Goal: Task Accomplishment & Management: Manage account settings

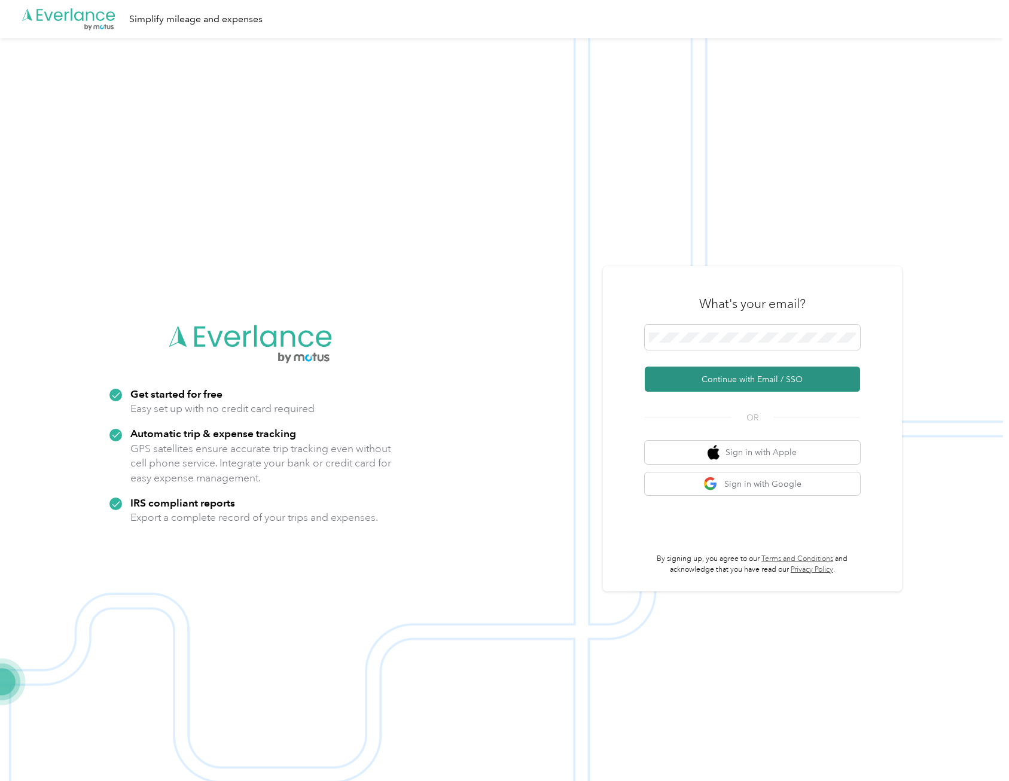
click at [747, 380] on button "Continue with Email / SSO" at bounding box center [752, 379] width 215 height 25
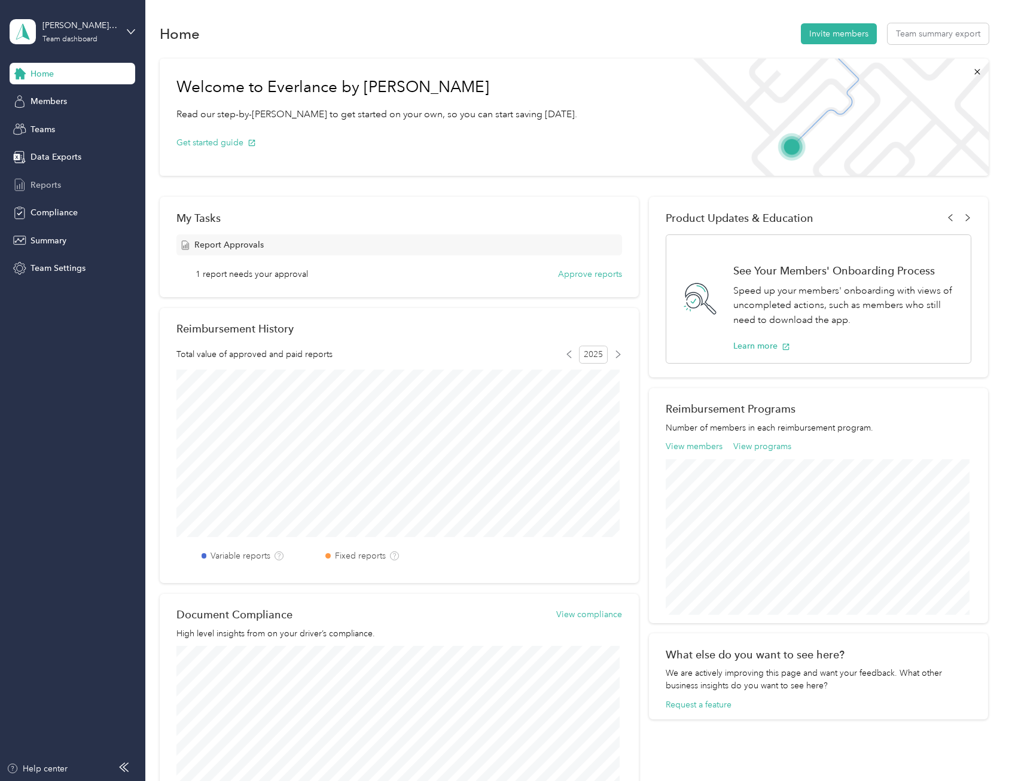
click at [41, 190] on span "Reports" at bounding box center [46, 185] width 31 height 13
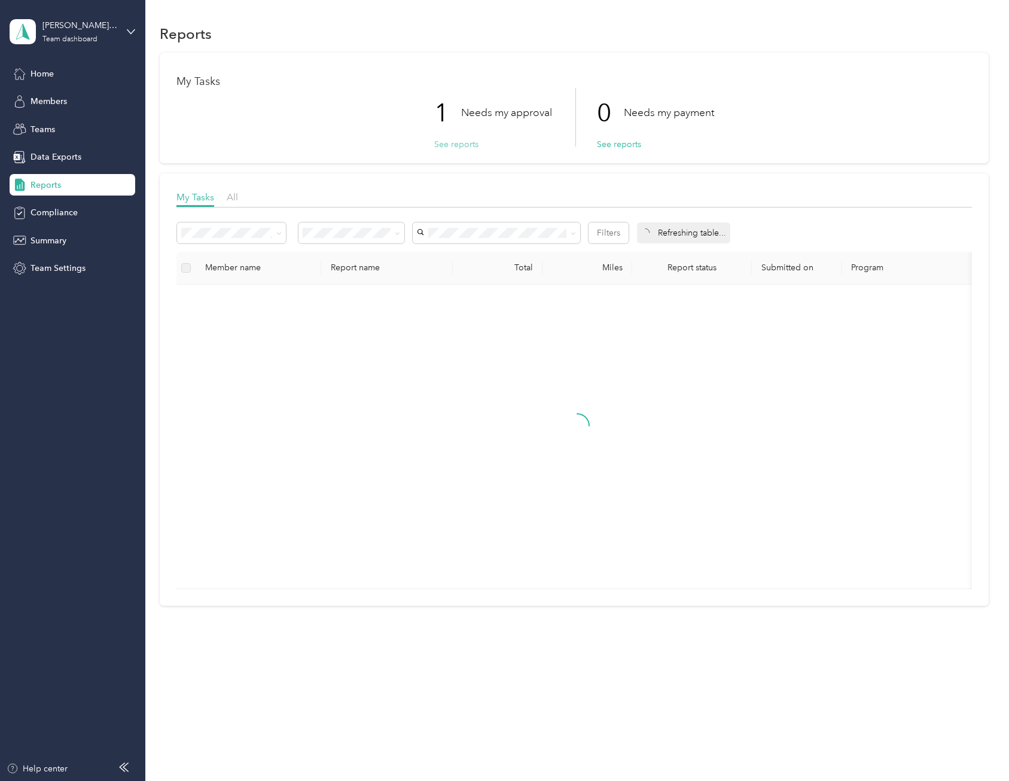
click at [452, 147] on button "See reports" at bounding box center [456, 144] width 44 height 13
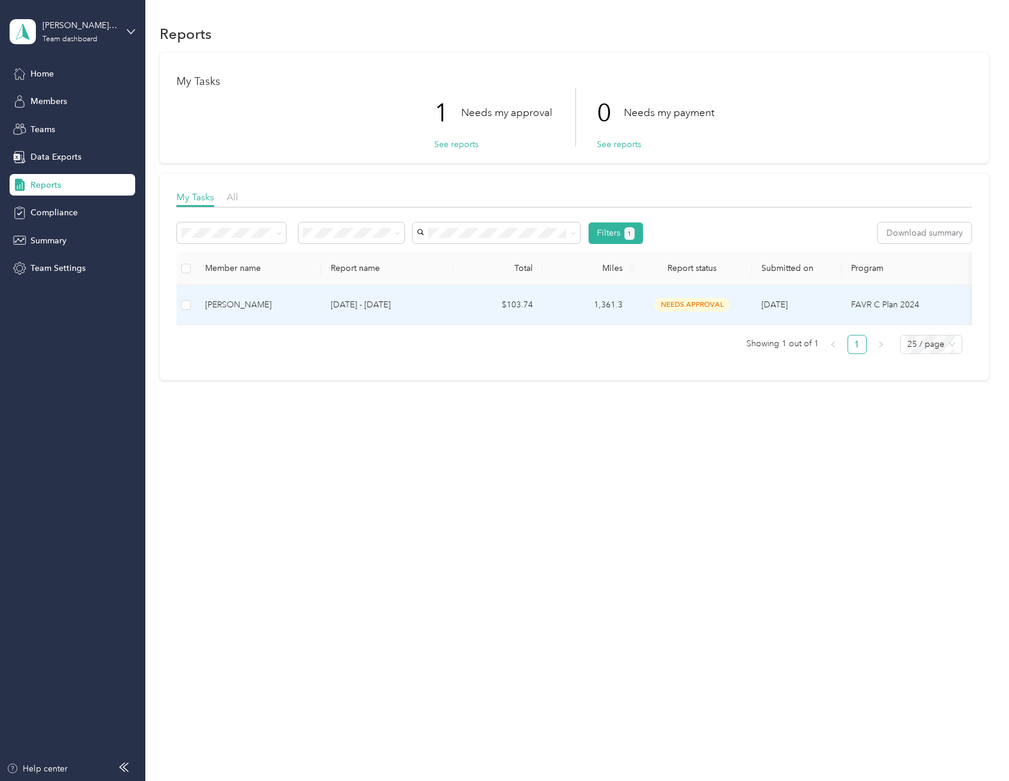
click at [686, 306] on span "needs approval" at bounding box center [692, 305] width 75 height 14
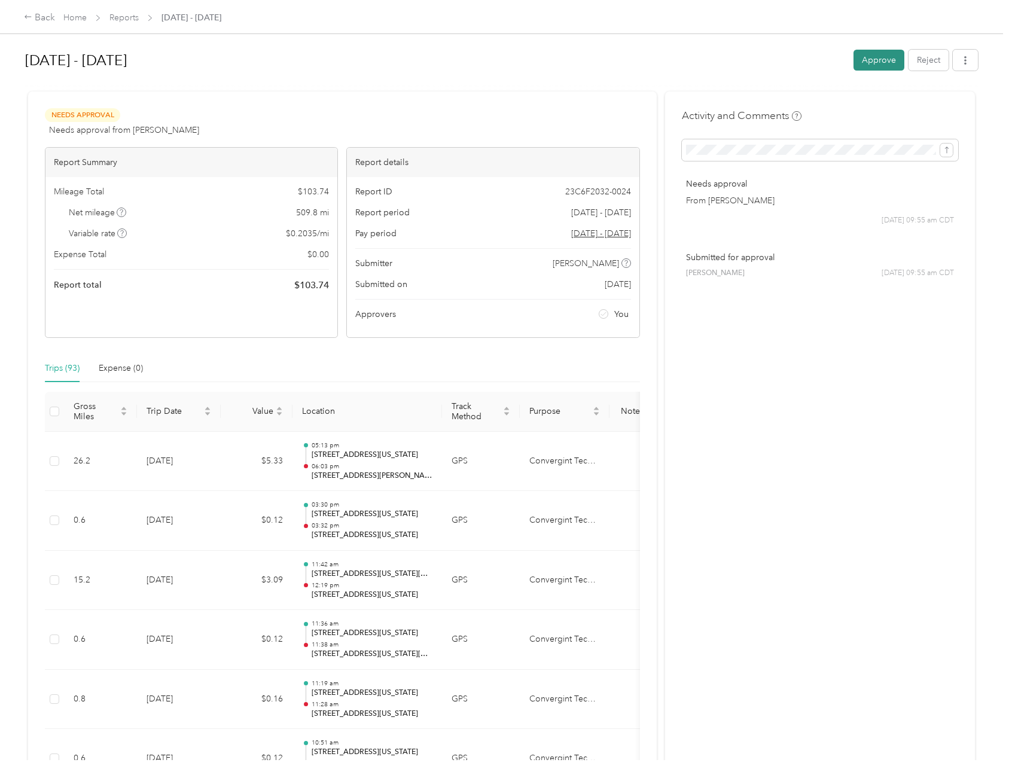
click at [883, 55] on button "Approve" at bounding box center [879, 60] width 51 height 21
